Goal: Task Accomplishment & Management: Use online tool/utility

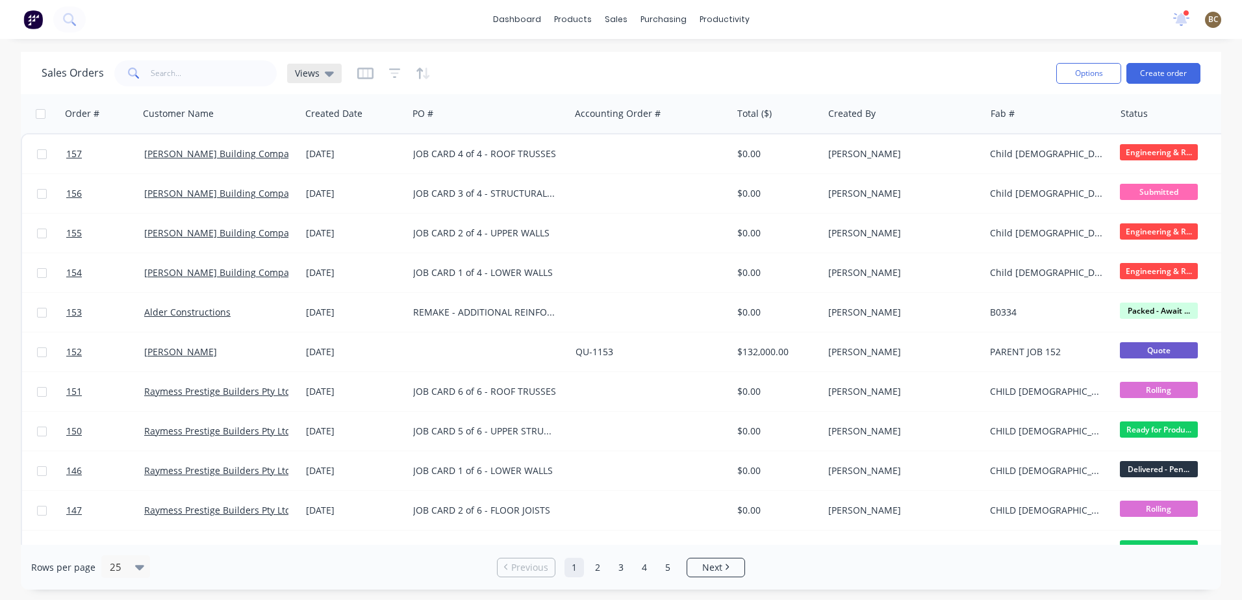
click at [329, 77] on icon at bounding box center [329, 73] width 9 height 14
click at [331, 184] on button "None (Default)" at bounding box center [365, 184] width 148 height 15
click at [368, 73] on icon "button" at bounding box center [365, 73] width 16 height 13
click at [386, 75] on div at bounding box center [393, 73] width 73 height 21
click at [392, 73] on icon "button" at bounding box center [394, 73] width 8 height 2
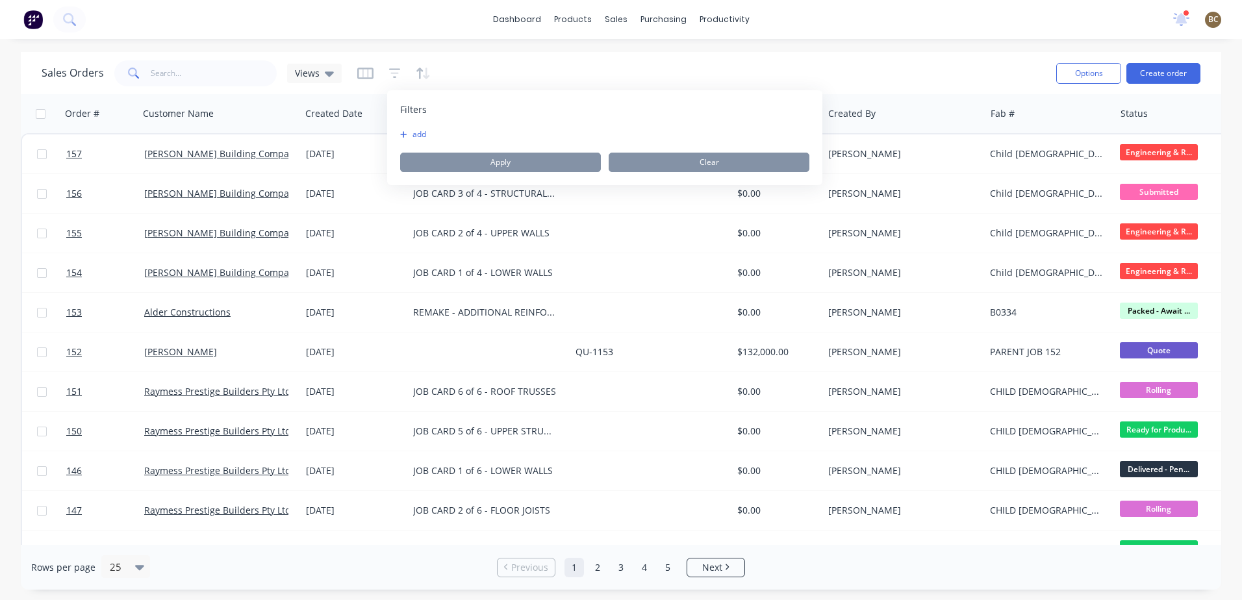
click at [411, 133] on button "add" at bounding box center [416, 134] width 32 height 10
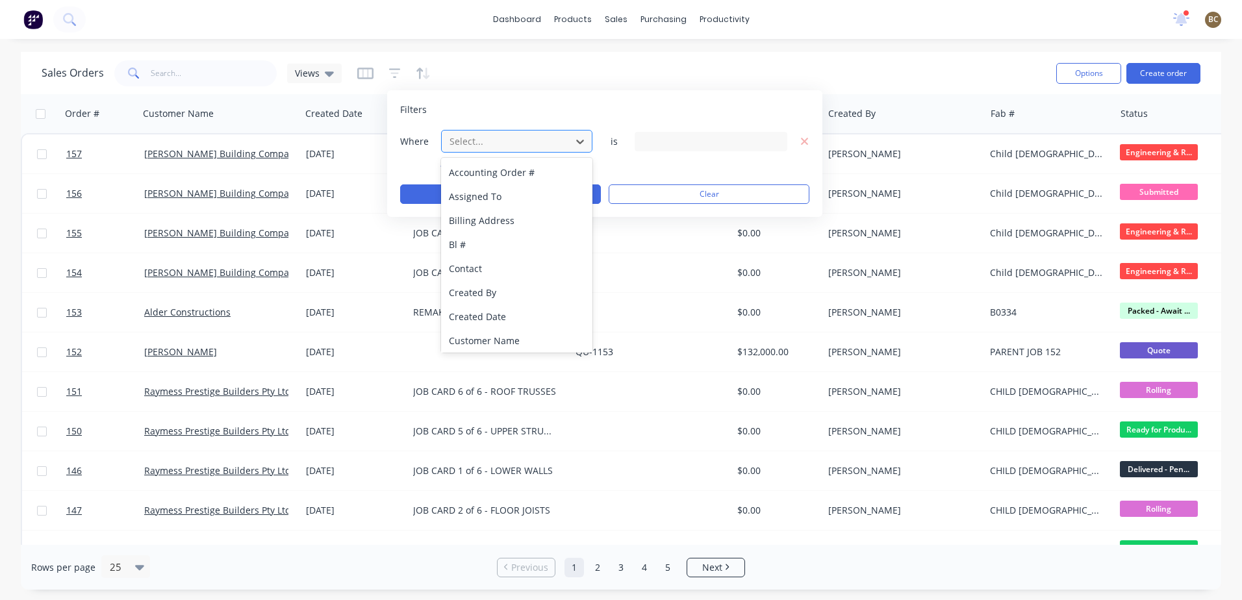
click at [543, 147] on div at bounding box center [506, 141] width 116 height 16
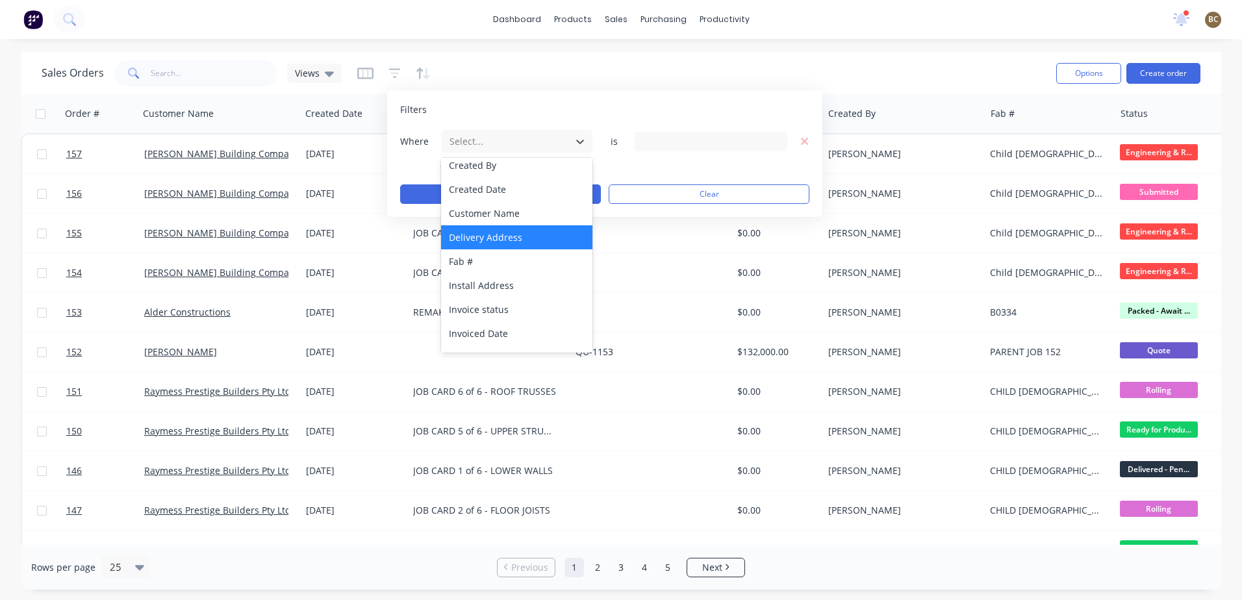
scroll to position [62, 0]
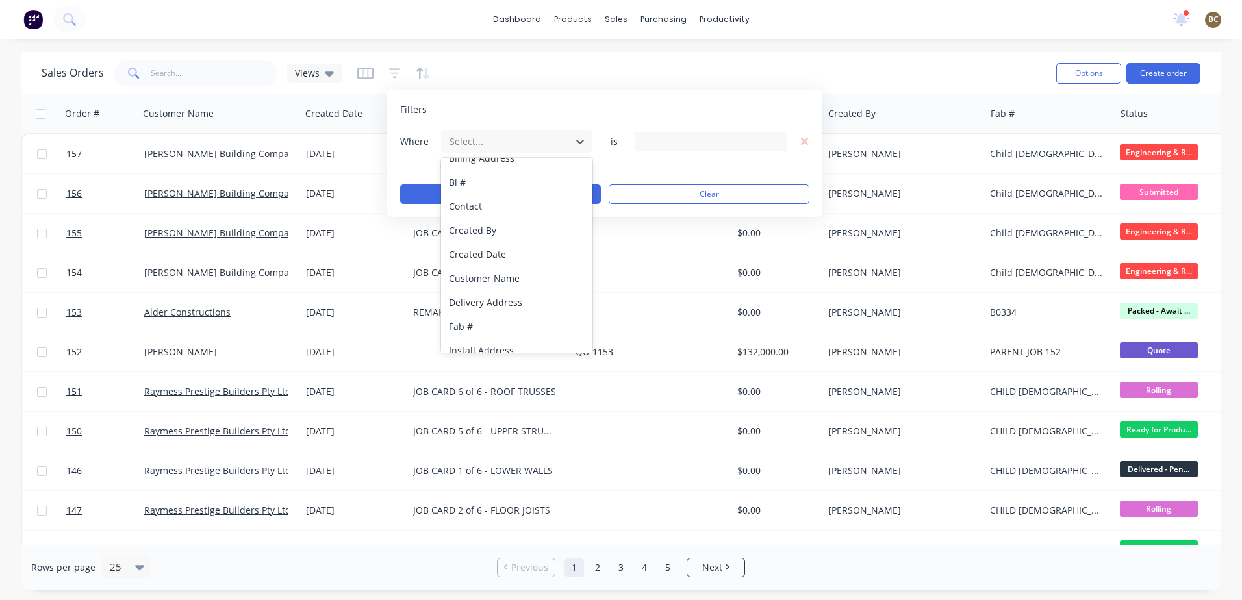
click at [644, 136] on div at bounding box center [711, 141] width 153 height 19
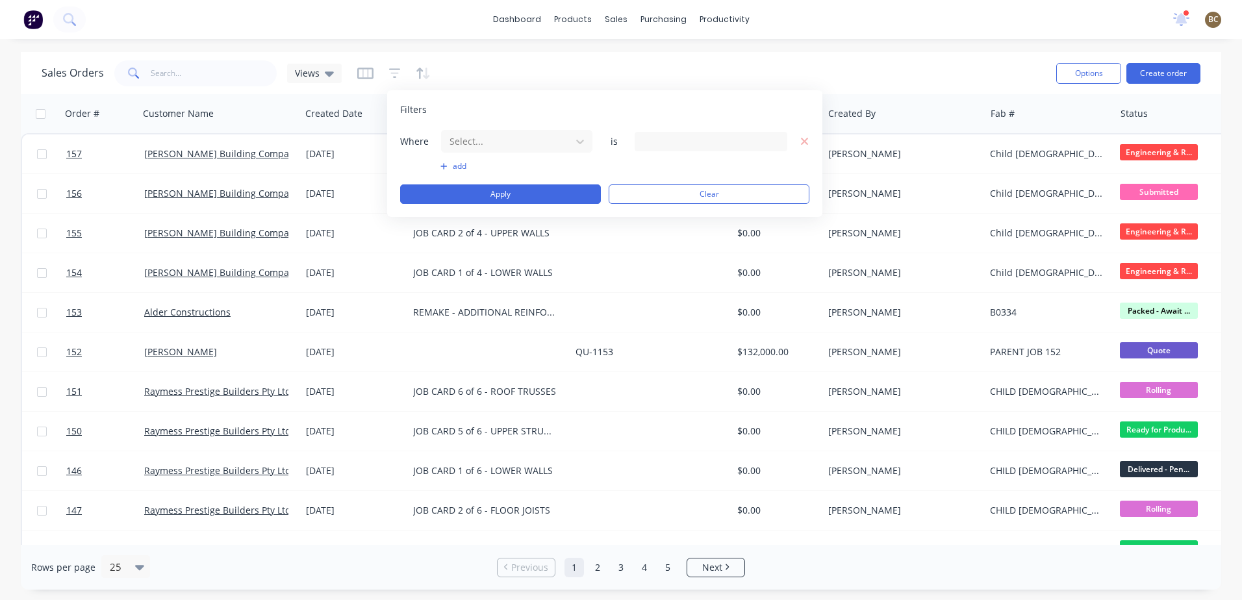
click at [564, 120] on div "Filters Where Select... is add Apply Clear" at bounding box center [604, 153] width 435 height 127
click at [457, 171] on button "add" at bounding box center [516, 166] width 153 height 10
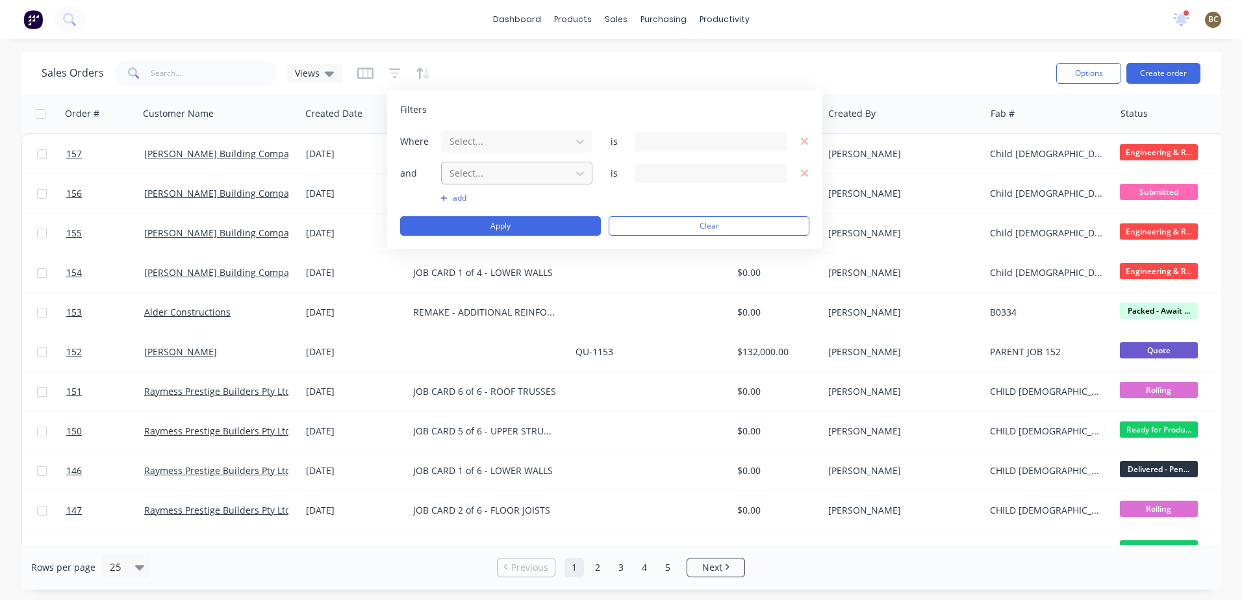
click at [517, 172] on div at bounding box center [506, 173] width 116 height 16
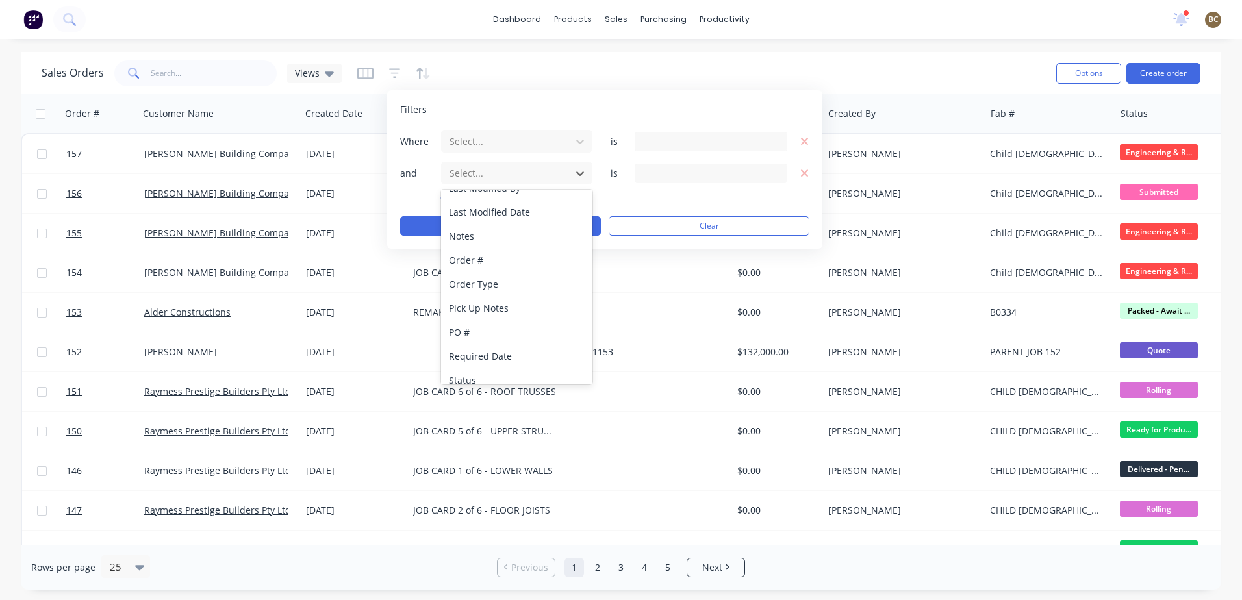
scroll to position [387, 0]
click at [496, 362] on div "Status" at bounding box center [516, 370] width 151 height 24
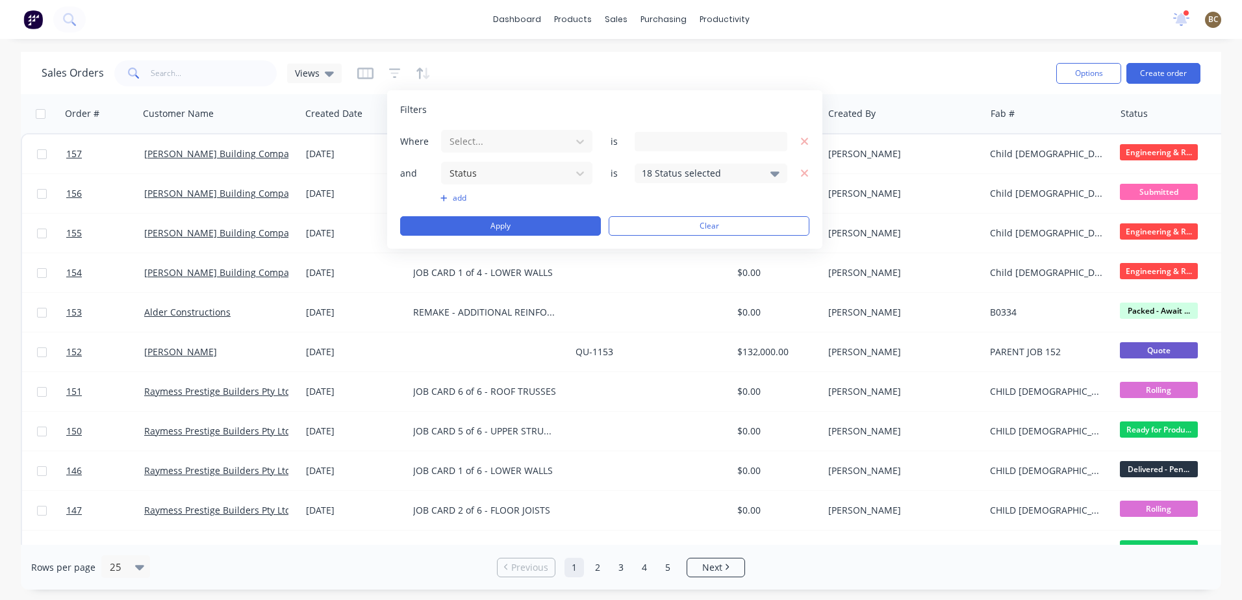
click at [684, 172] on div "18 Status selected" at bounding box center [701, 173] width 118 height 14
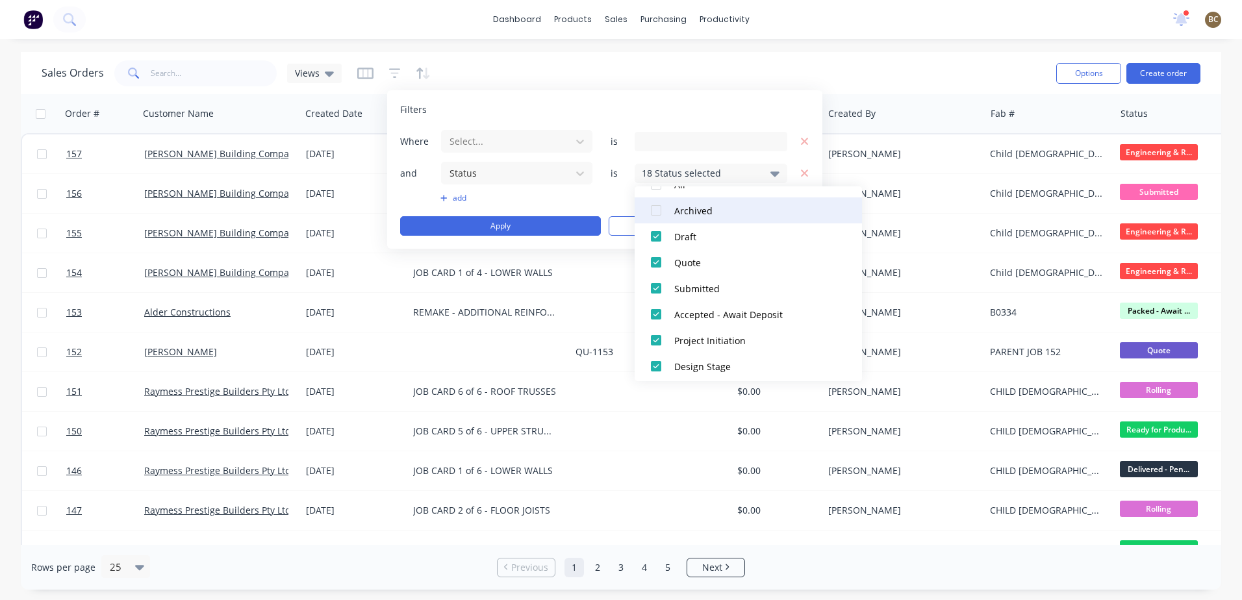
scroll to position [0, 0]
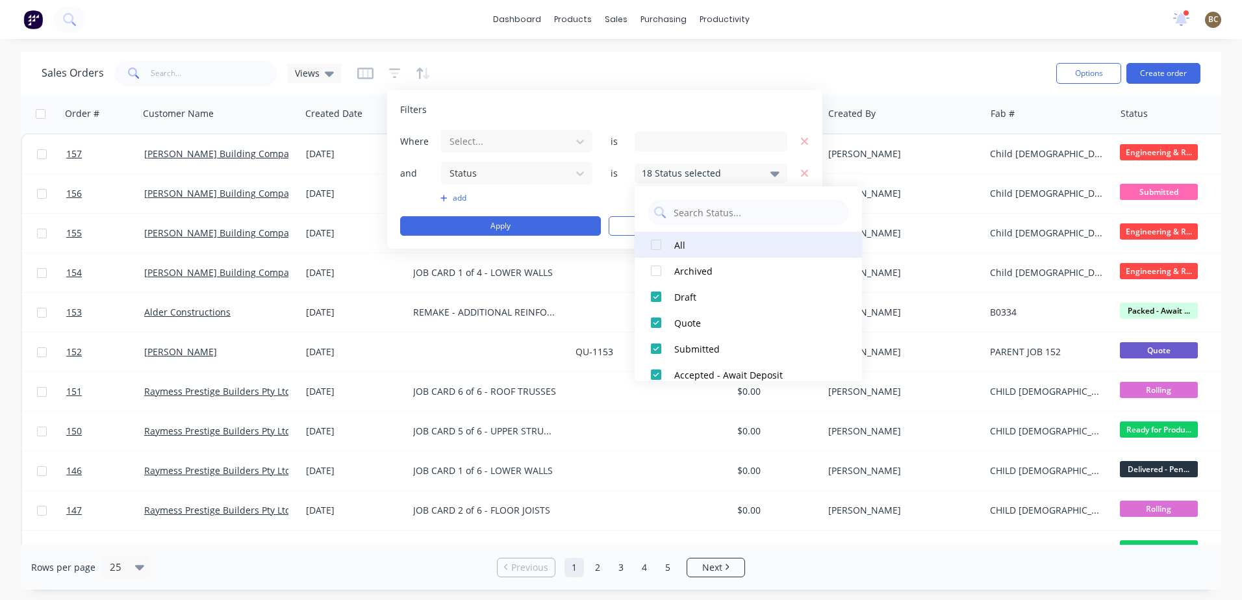
click at [654, 248] on div at bounding box center [656, 245] width 26 height 26
click at [655, 247] on div at bounding box center [656, 245] width 26 height 26
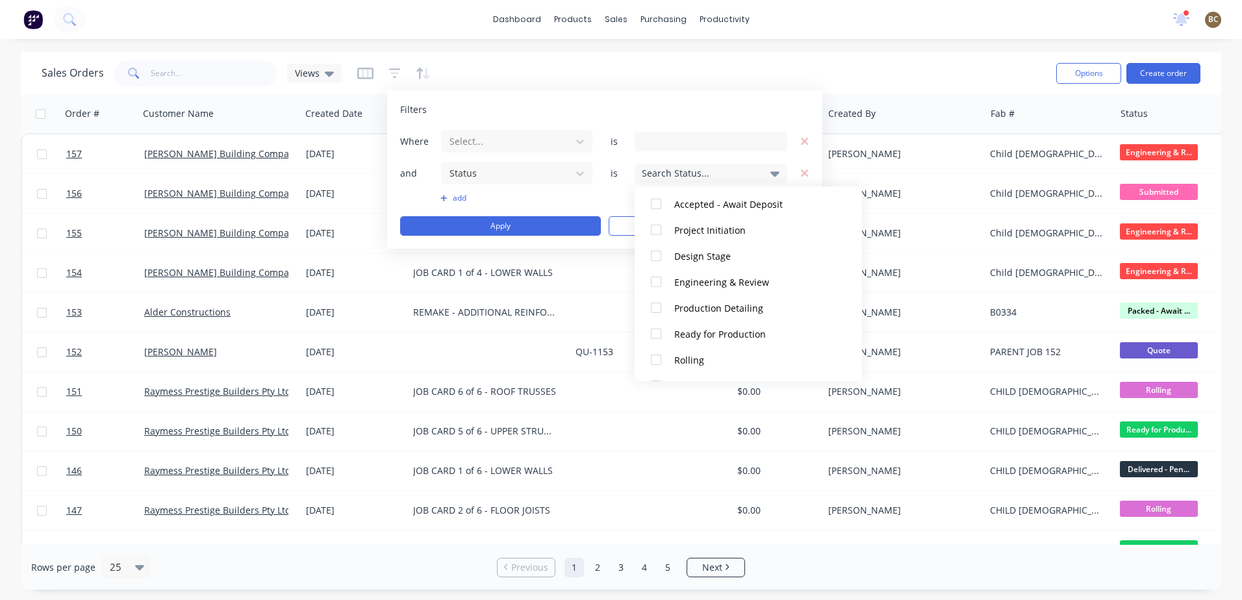
scroll to position [195, 0]
click at [654, 288] on div at bounding box center [656, 284] width 26 height 26
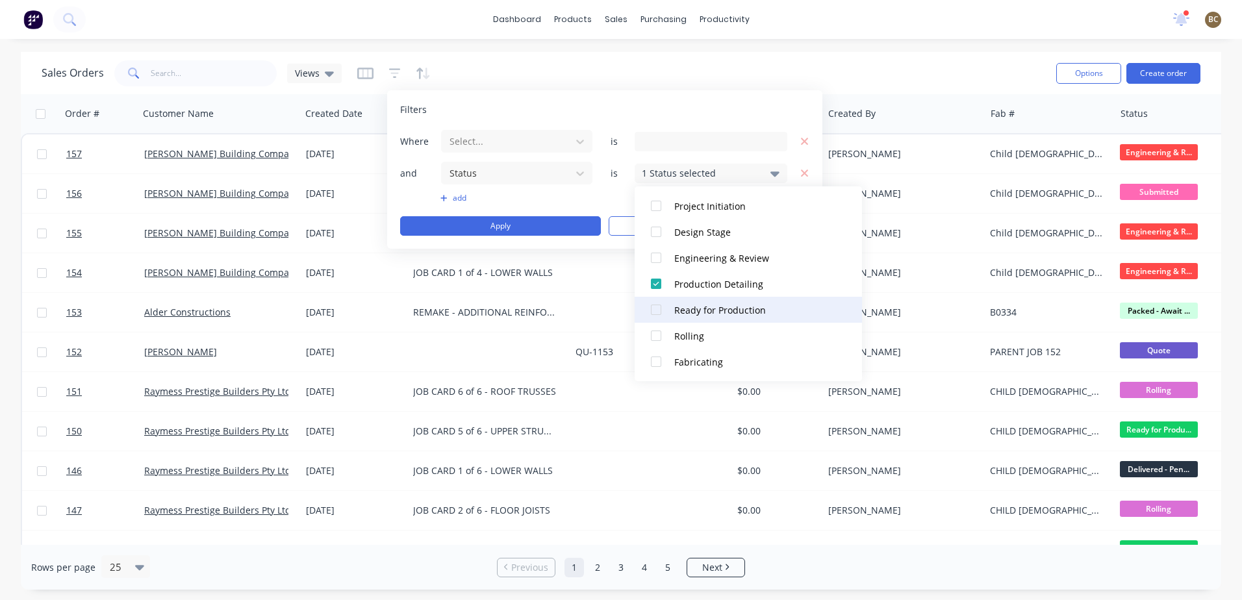
click at [657, 309] on div at bounding box center [656, 310] width 26 height 26
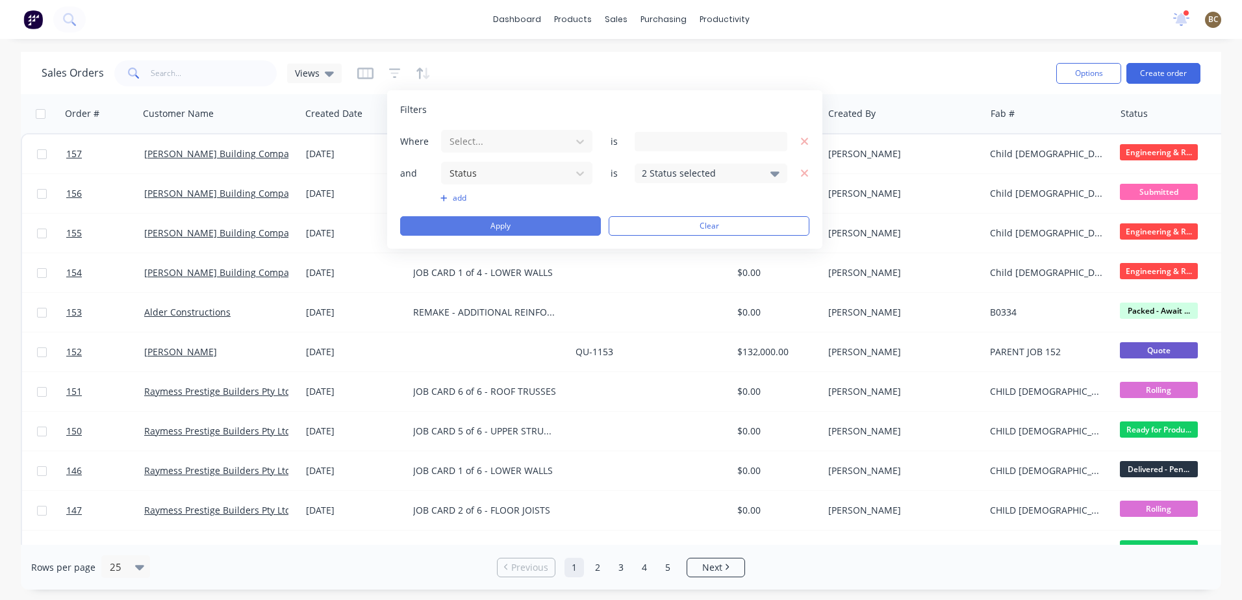
click at [532, 220] on button "Apply" at bounding box center [500, 225] width 201 height 19
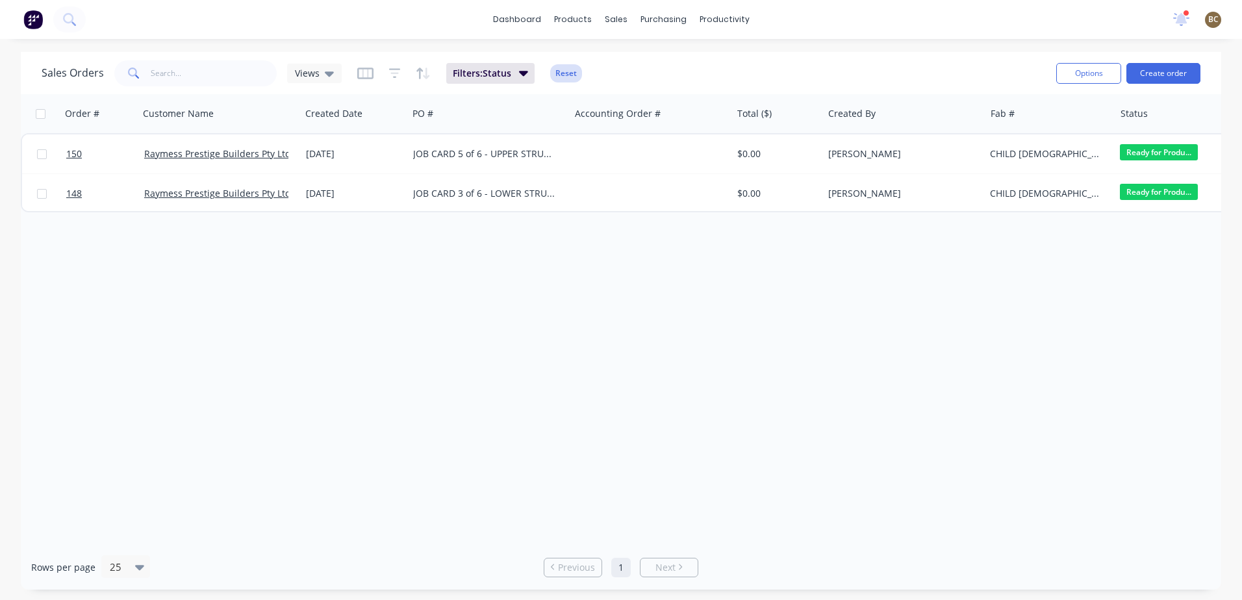
click at [574, 72] on button "Reset" at bounding box center [566, 73] width 32 height 18
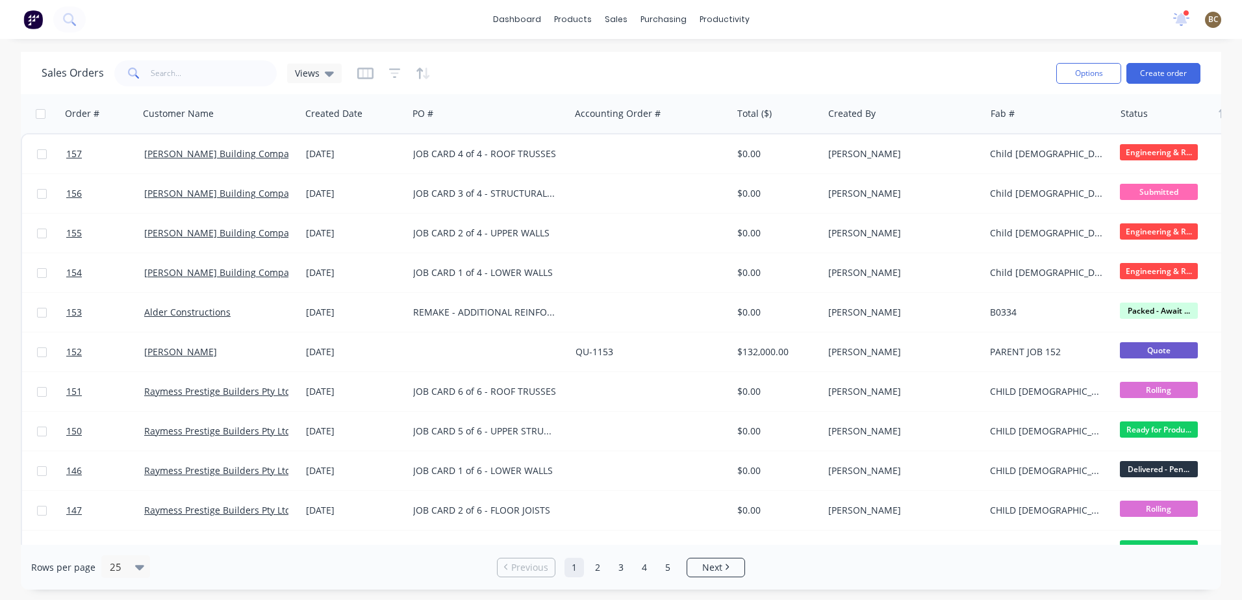
click at [1137, 120] on div at bounding box center [1178, 114] width 114 height 26
click at [1144, 116] on div at bounding box center [1178, 114] width 114 height 26
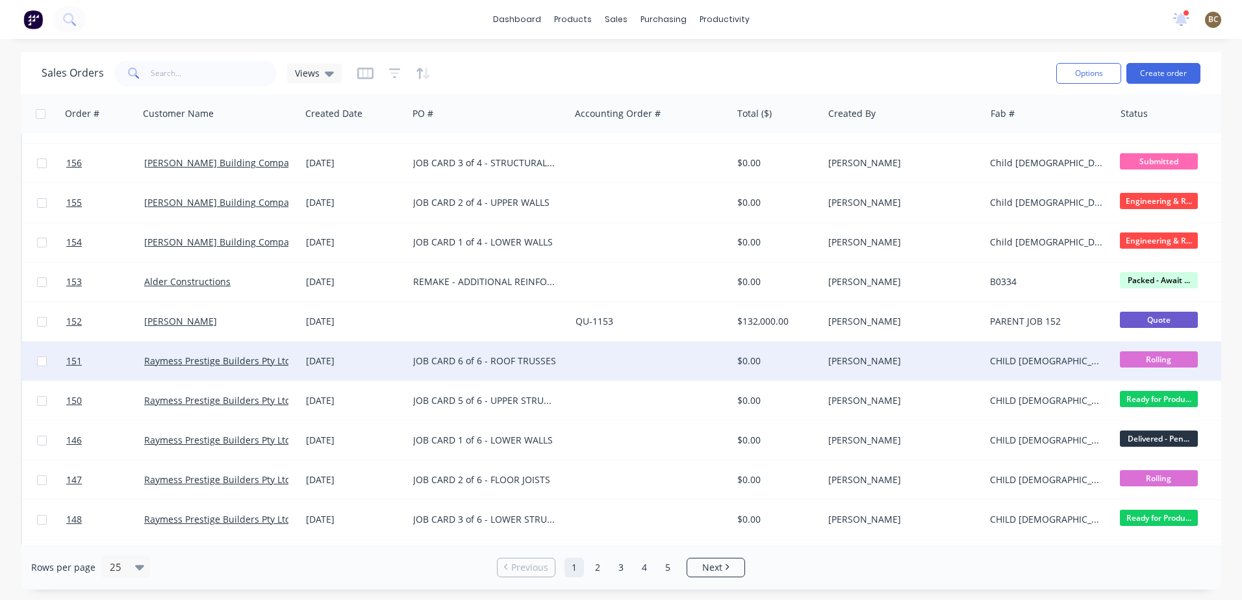
scroll to position [0, 0]
